Goal: Transaction & Acquisition: Purchase product/service

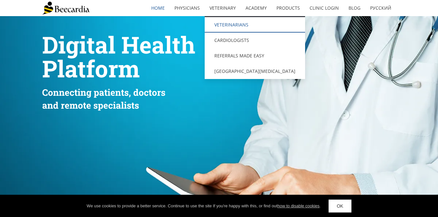
click at [227, 24] on link "Veterinarians" at bounding box center [255, 24] width 100 height 15
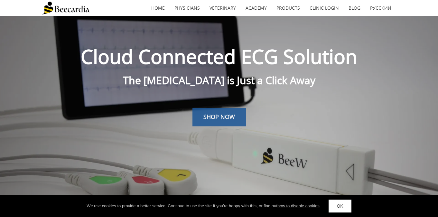
click at [232, 113] on span "SHOP NOW" at bounding box center [220, 117] width 32 height 8
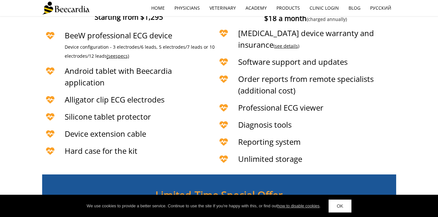
scroll to position [1277, 0]
